Goal: Information Seeking & Learning: Learn about a topic

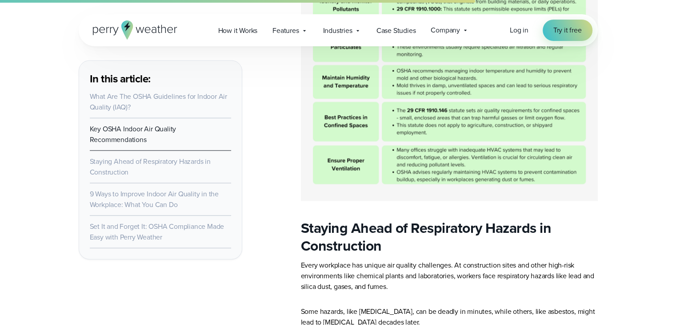
scroll to position [1823, 0]
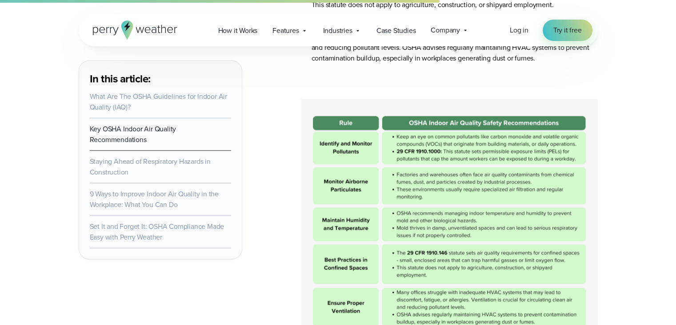
click at [364, 134] on img at bounding box center [449, 221] width 297 height 244
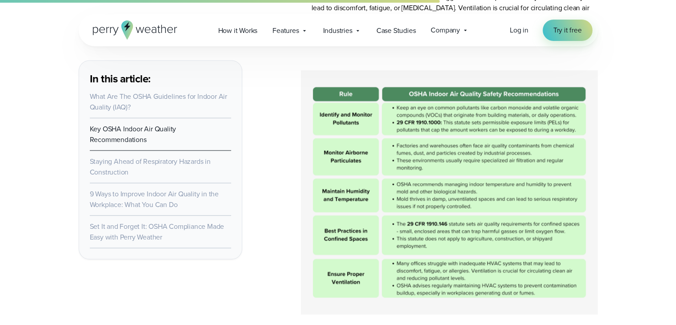
scroll to position [1868, 0]
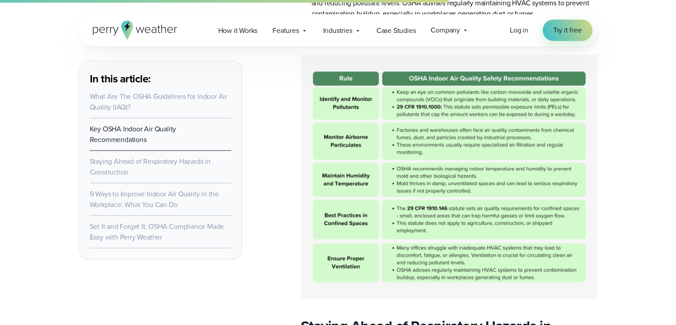
click at [352, 77] on img at bounding box center [449, 177] width 297 height 244
click at [361, 77] on img at bounding box center [449, 177] width 297 height 244
click at [361, 78] on img at bounding box center [449, 177] width 297 height 244
click at [179, 98] on link "What Are The OSHA Guidelines for Indoor Air Quality (IAQ)?" at bounding box center [158, 101] width 137 height 21
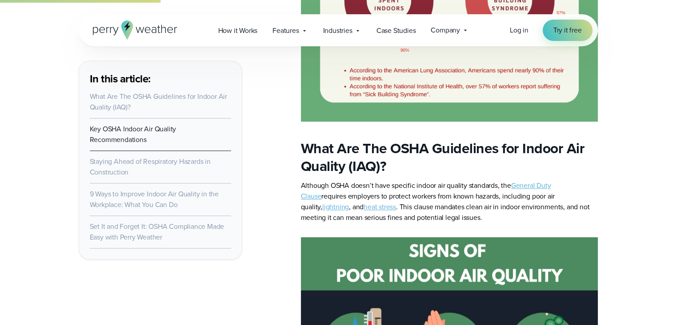
scroll to position [735, 0]
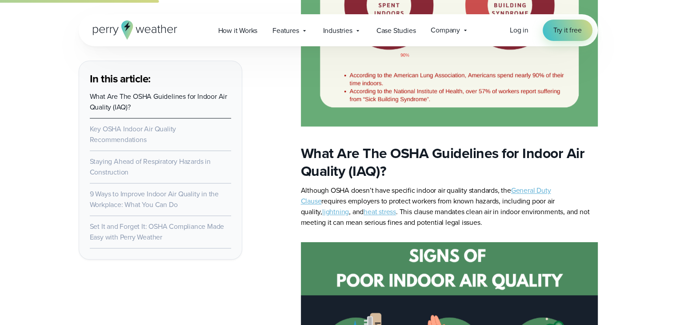
click at [541, 191] on link "General Duty Clause" at bounding box center [426, 195] width 250 height 21
